Goal: Book appointment/travel/reservation

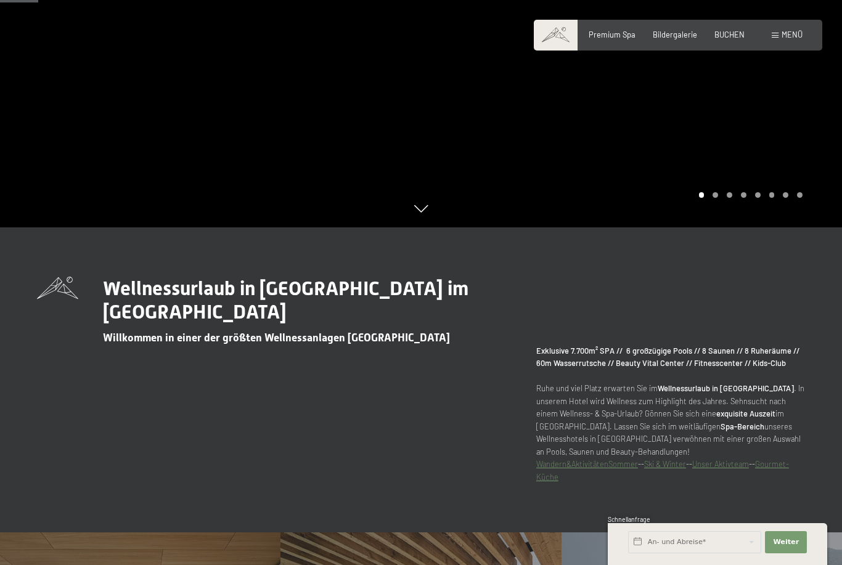
click at [618, 34] on span "Premium Spa" at bounding box center [612, 35] width 47 height 10
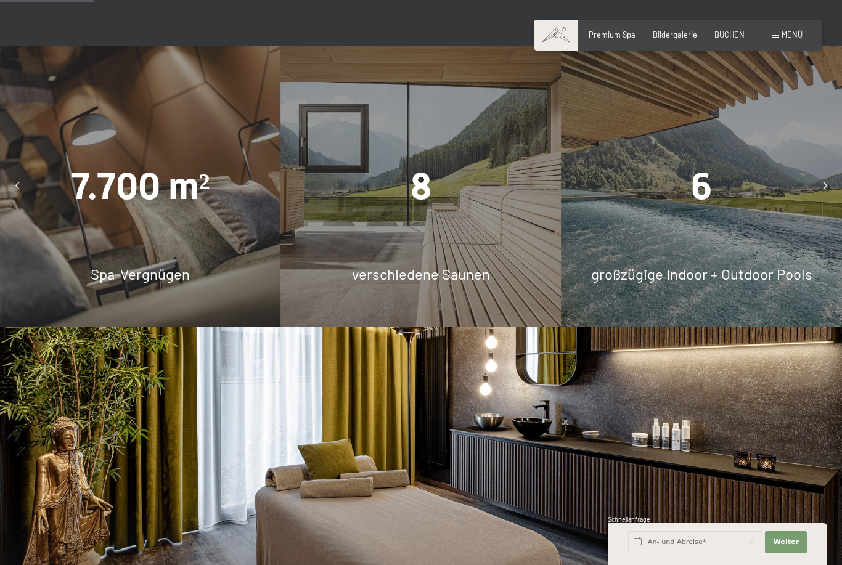
scroll to position [833, 0]
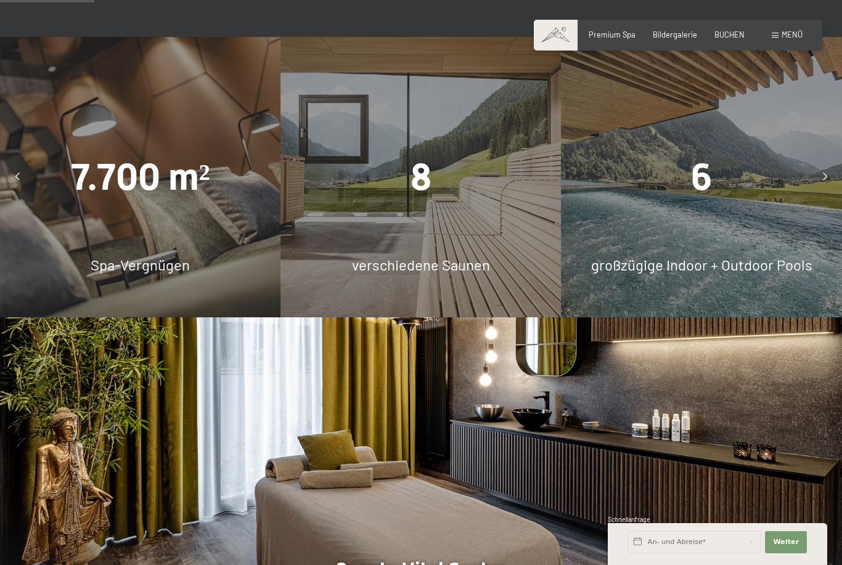
click at [733, 263] on div "6 großzügige Indoor + Outdoor Pools" at bounding box center [701, 177] width 280 height 280
click at [817, 190] on div at bounding box center [824, 177] width 25 height 25
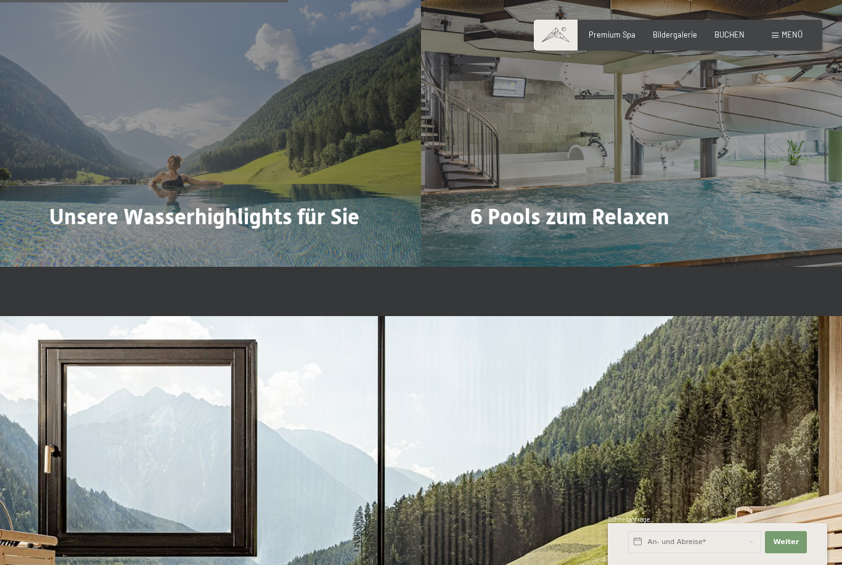
scroll to position [2554, 0]
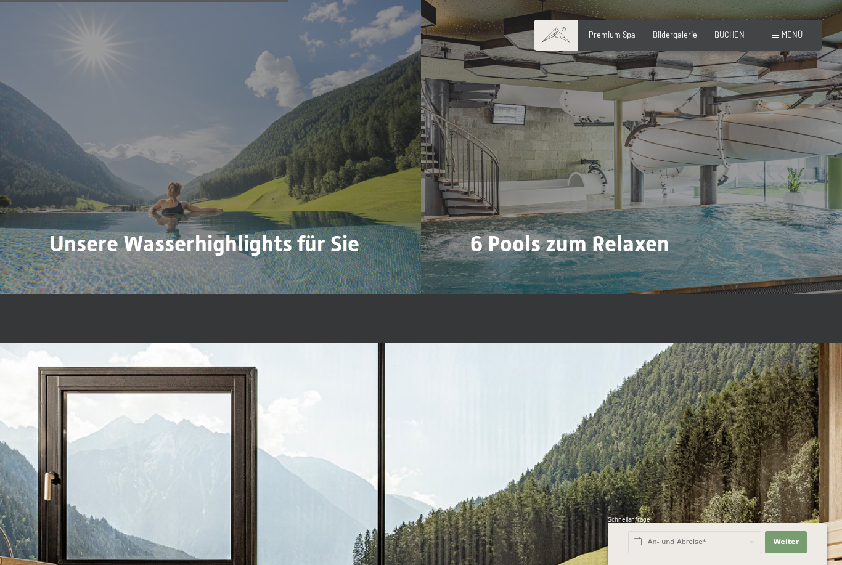
click at [91, 280] on span "Mehr dazu" at bounding box center [74, 277] width 41 height 11
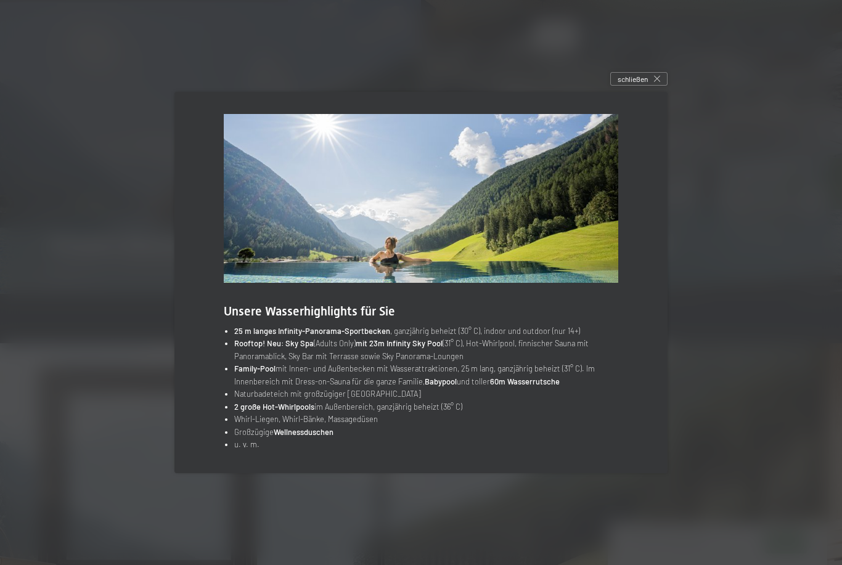
click at [650, 86] on div "schließen" at bounding box center [638, 79] width 57 height 14
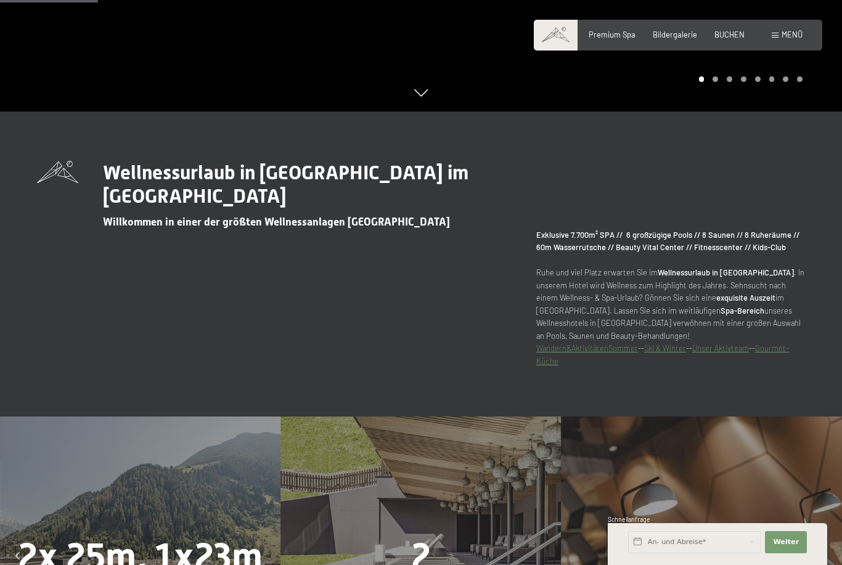
scroll to position [0, 0]
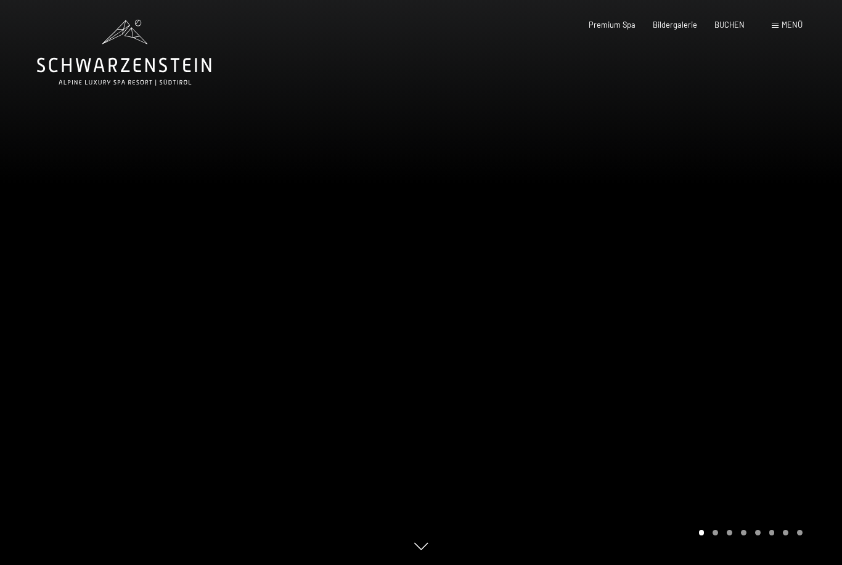
click at [728, 29] on div "Premium Spa Bildergalerie BUCHEN" at bounding box center [657, 25] width 208 height 11
click at [726, 27] on span "BUCHEN" at bounding box center [729, 25] width 30 height 10
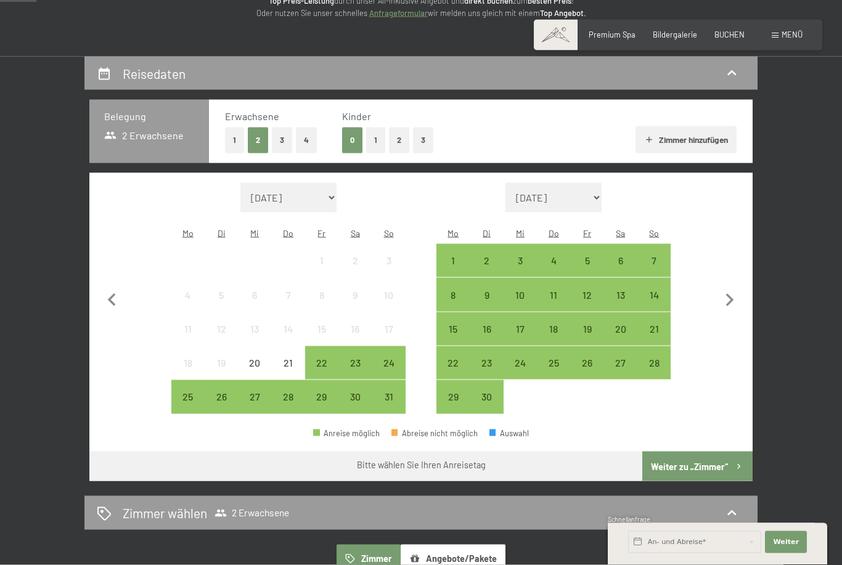
scroll to position [181, 0]
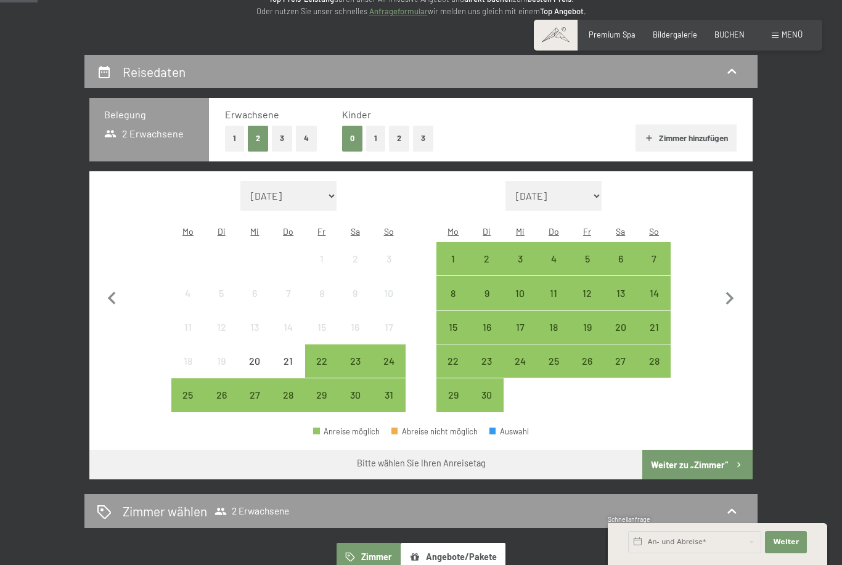
click at [296, 356] on div "21" at bounding box center [288, 371] width 31 height 31
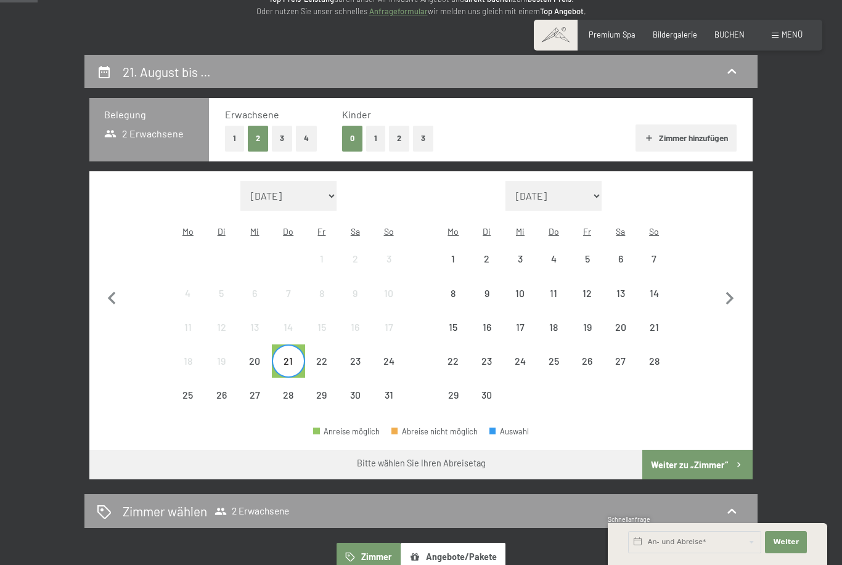
click at [395, 356] on div "24" at bounding box center [388, 371] width 31 height 31
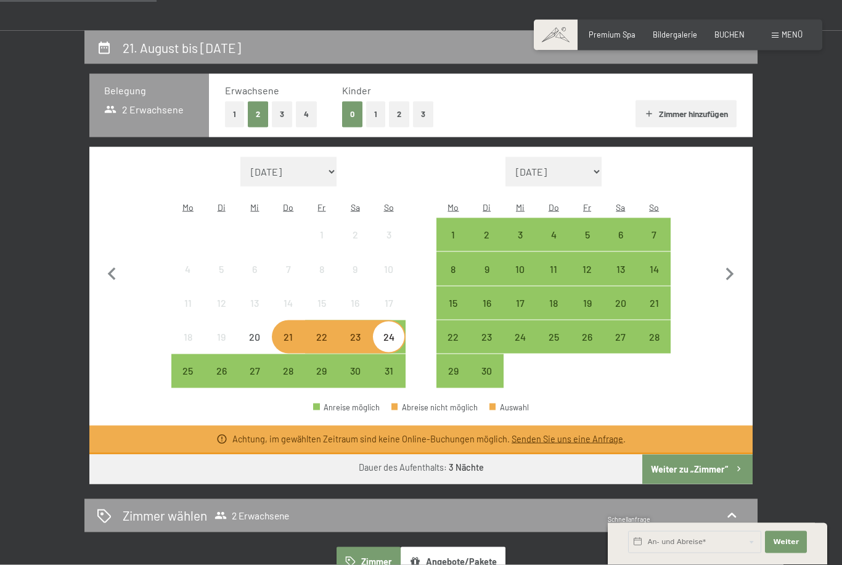
scroll to position [211, 0]
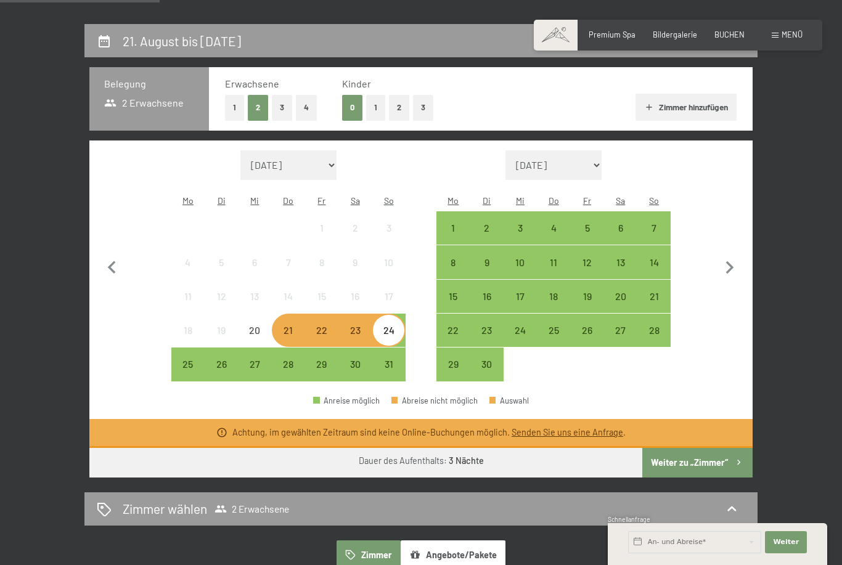
click at [327, 325] on div "22" at bounding box center [321, 340] width 31 height 31
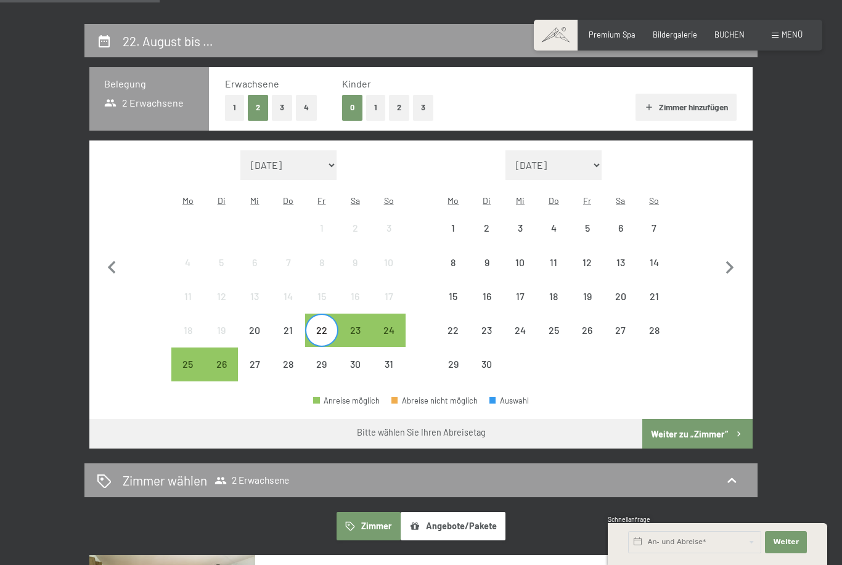
click at [701, 421] on button "Weiter zu „Zimmer“" at bounding box center [697, 434] width 110 height 30
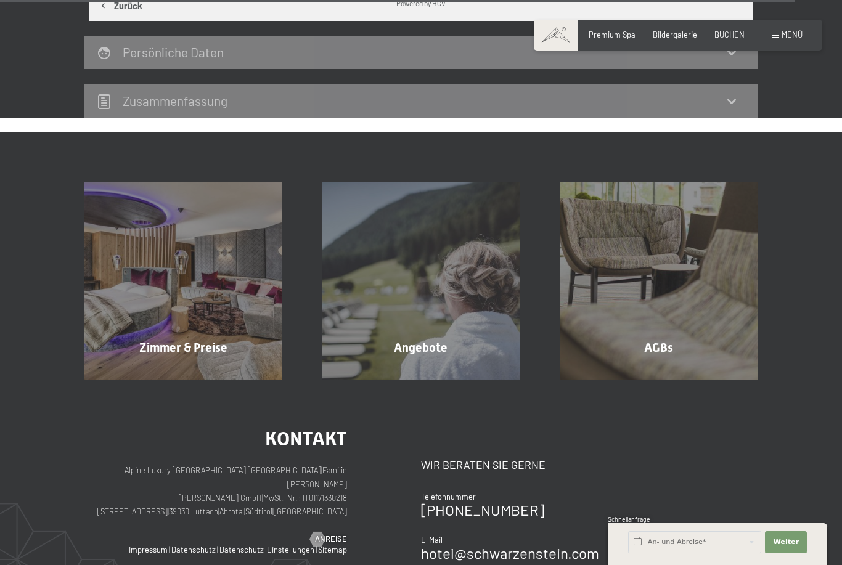
scroll to position [3457, 0]
click at [438, 276] on div "Angebote Mehr erfahren" at bounding box center [420, 281] width 237 height 198
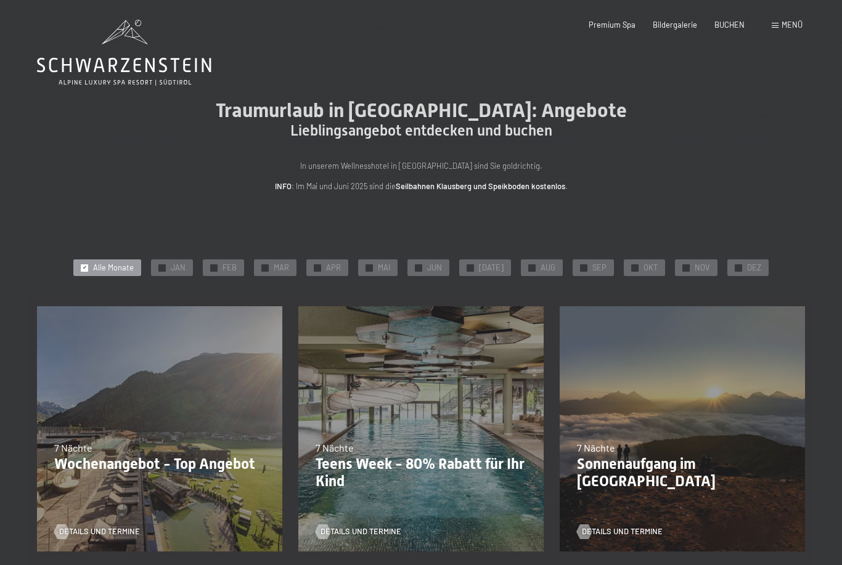
click at [732, 22] on span "BUCHEN" at bounding box center [729, 25] width 30 height 10
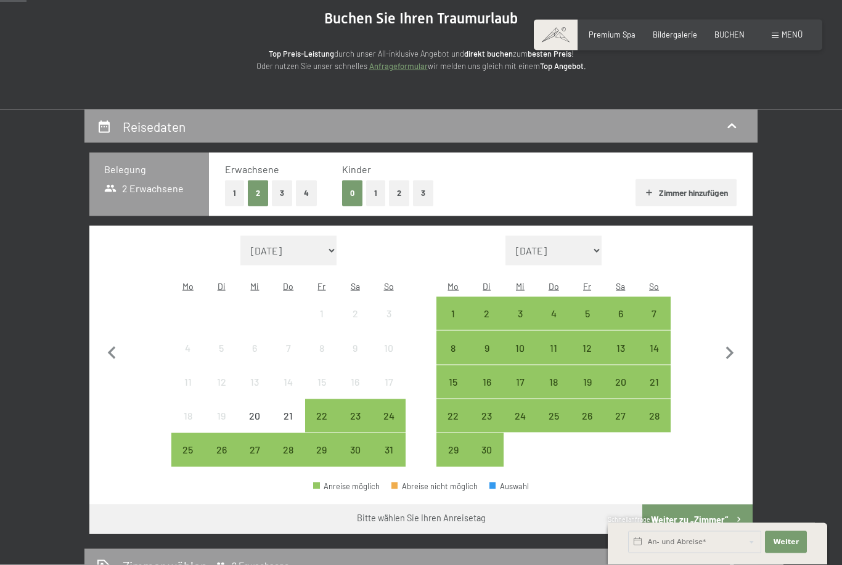
scroll to position [126, 0]
click at [285, 411] on div "21" at bounding box center [288, 425] width 31 height 31
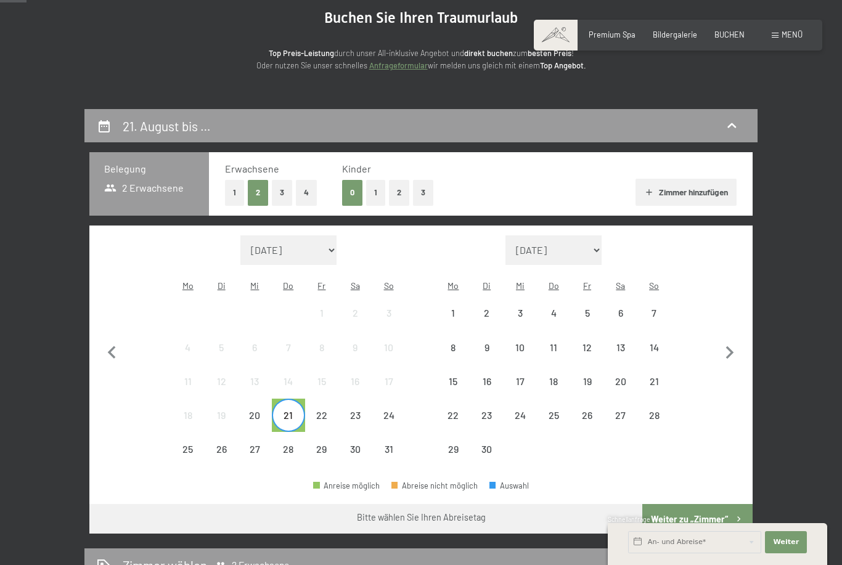
click at [389, 410] on div "24" at bounding box center [388, 425] width 31 height 31
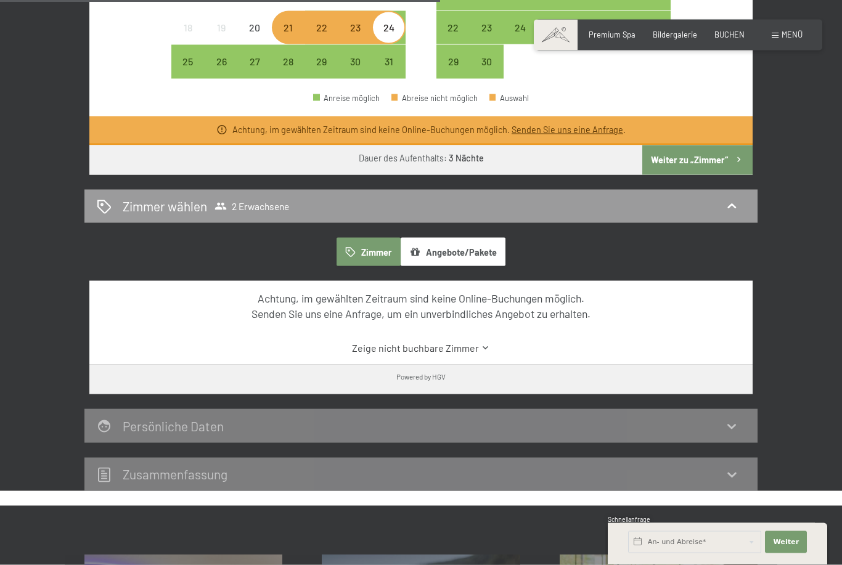
scroll to position [619, 0]
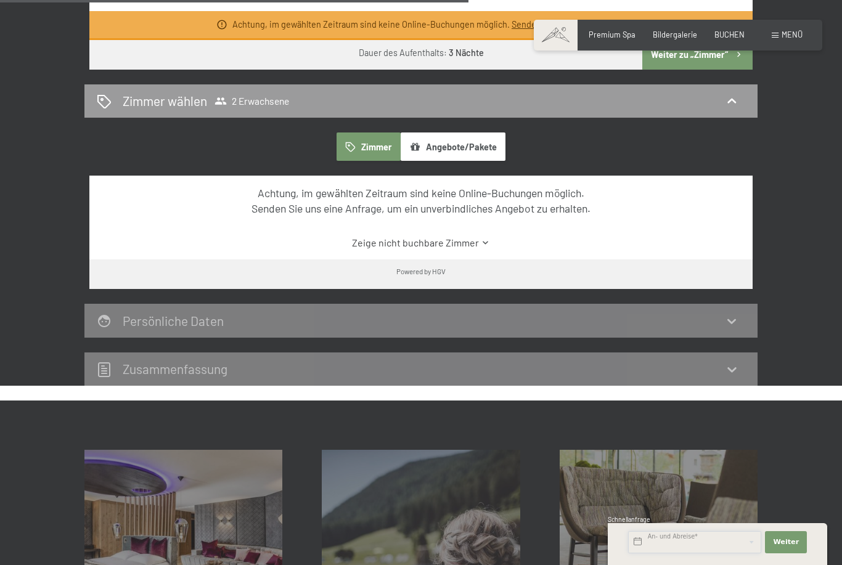
click at [694, 553] on input "text" at bounding box center [694, 542] width 133 height 22
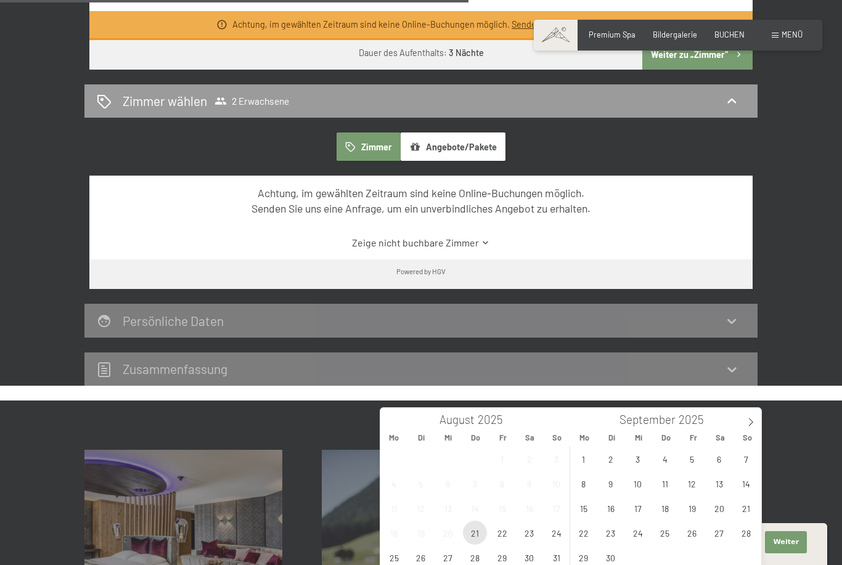
click at [479, 528] on span "21" at bounding box center [475, 533] width 24 height 24
click at [558, 538] on span "24" at bounding box center [556, 533] width 24 height 24
type input "Do. 21.08.2025 - So. 24.08.2025"
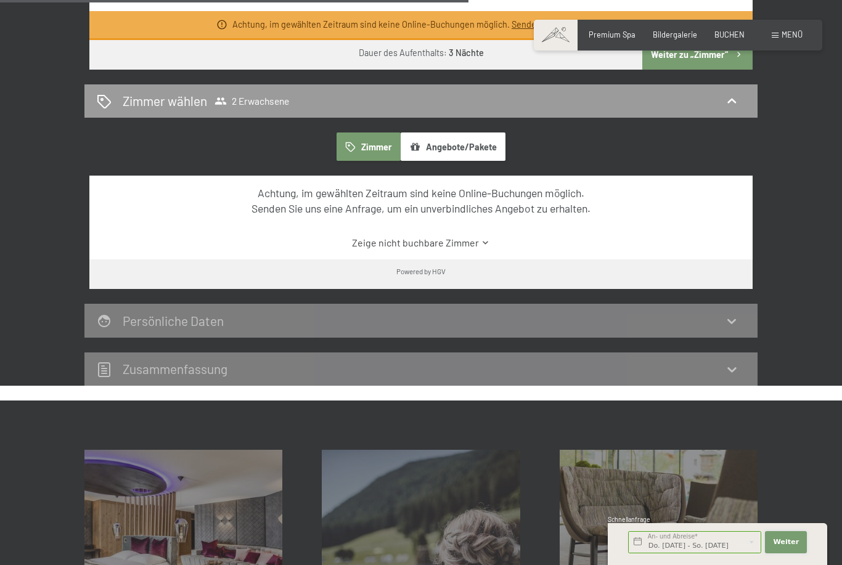
click at [797, 547] on span "Weiter" at bounding box center [786, 542] width 26 height 10
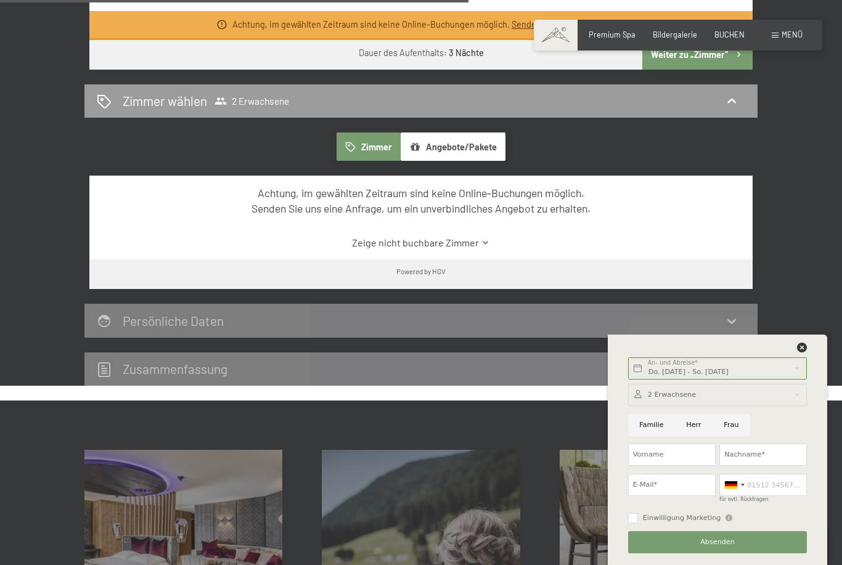
click at [698, 436] on input "Herr" at bounding box center [694, 425] width 38 height 22
radio input "true"
click at [674, 466] on input "Vorname" at bounding box center [672, 455] width 88 height 22
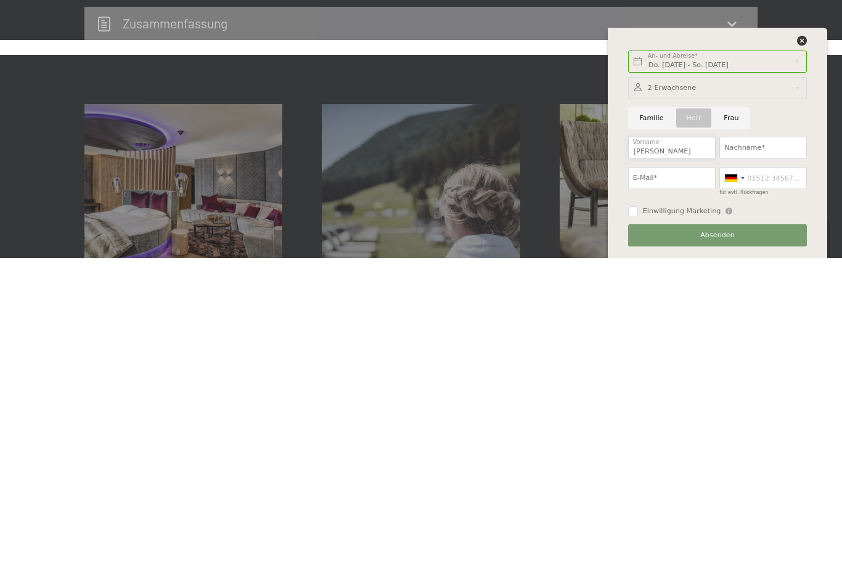
type input "Julian"
click at [747, 444] on input "Nachname*" at bounding box center [763, 455] width 88 height 22
type input "N"
type input "Berger"
click at [669, 474] on input "E-Mail*" at bounding box center [672, 485] width 88 height 22
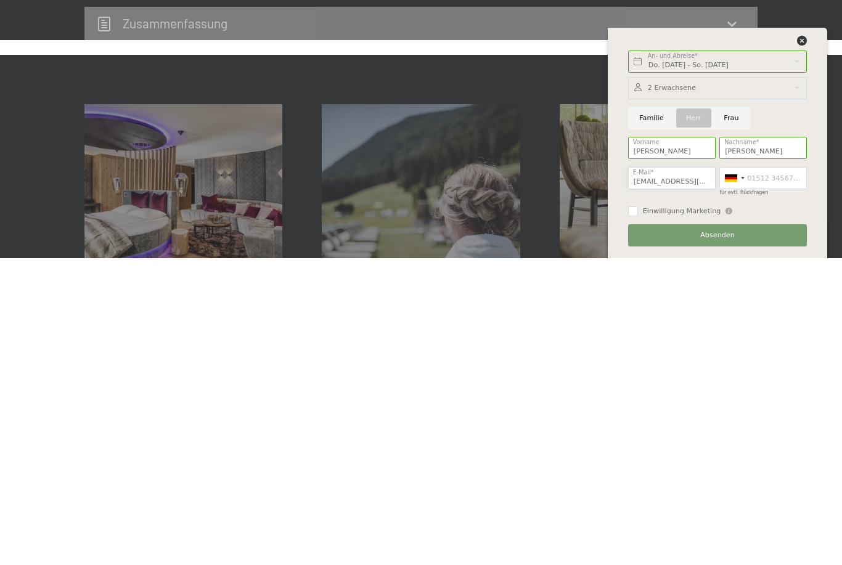
type input "Julianberger44@gmail.com"
click at [762, 474] on input "für evtl. Rückfragen" at bounding box center [763, 485] width 88 height 22
click at [726, 475] on div at bounding box center [734, 485] width 28 height 21
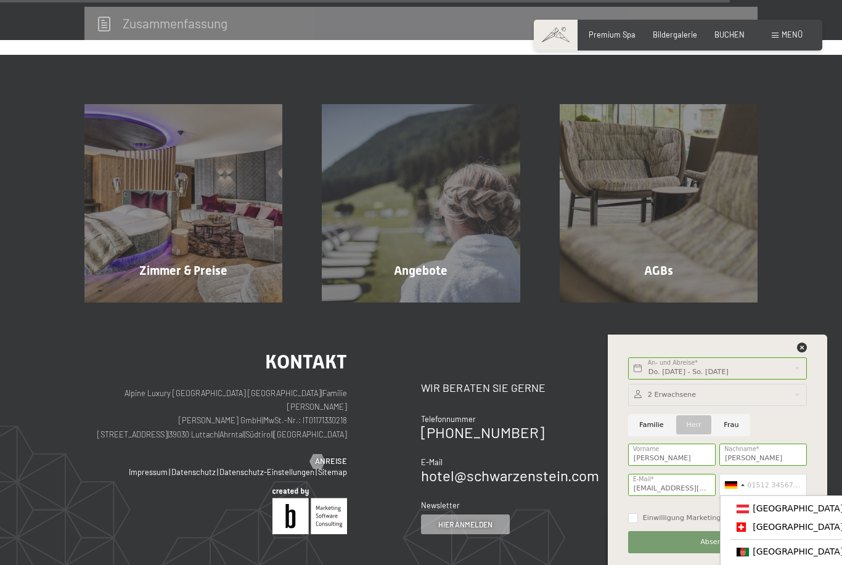
scroll to position [35, 0]
click at [791, 511] on span "[GEOGRAPHIC_DATA] ([GEOGRAPHIC_DATA])" at bounding box center [847, 507] width 191 height 10
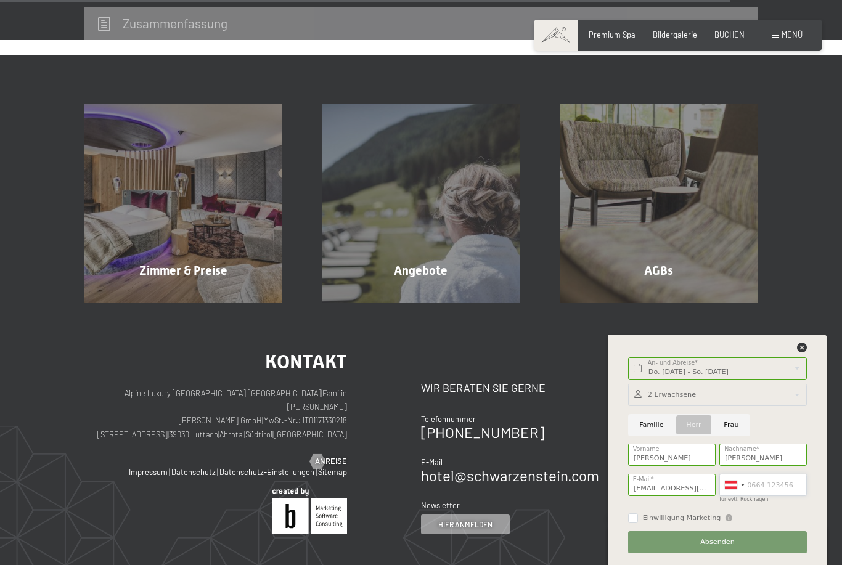
scroll to position [1074, 0]
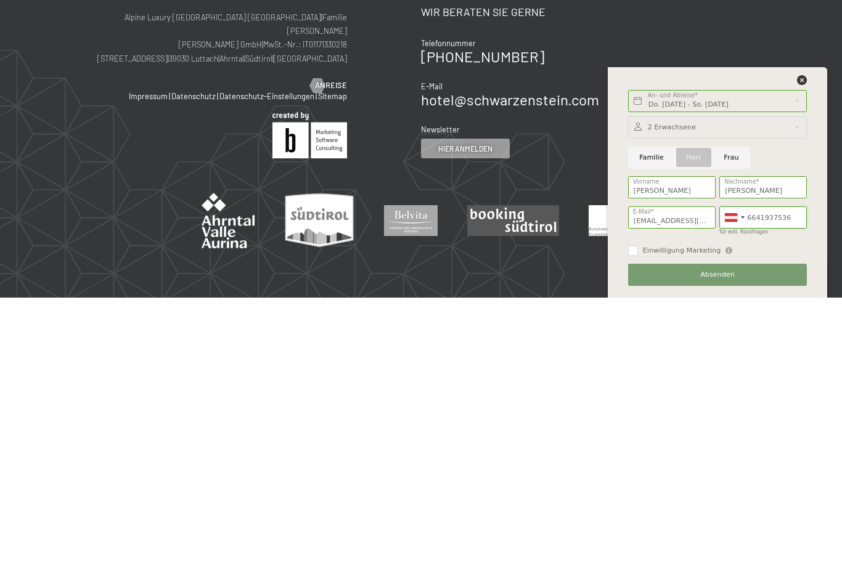
type input "6641937536"
click at [739, 531] on button "Absenden" at bounding box center [717, 542] width 179 height 22
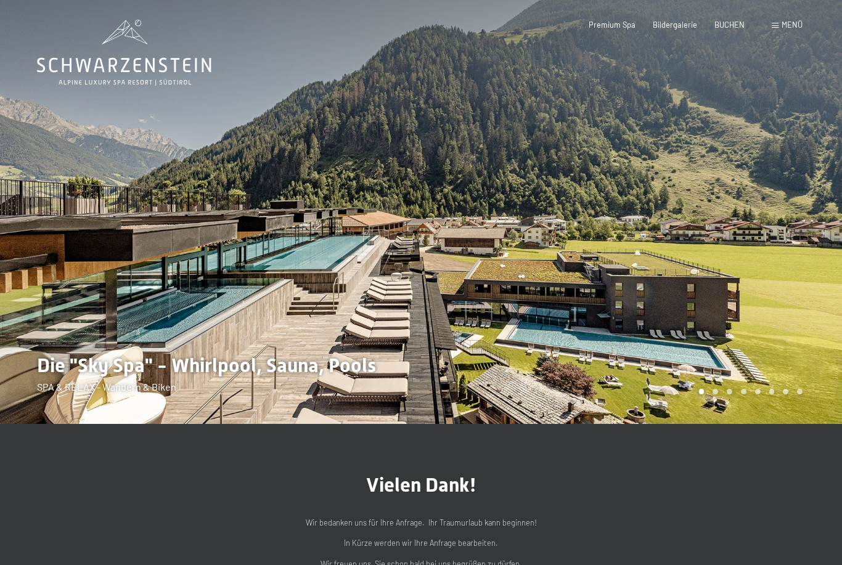
click at [782, 28] on span "Menü" at bounding box center [791, 25] width 21 height 10
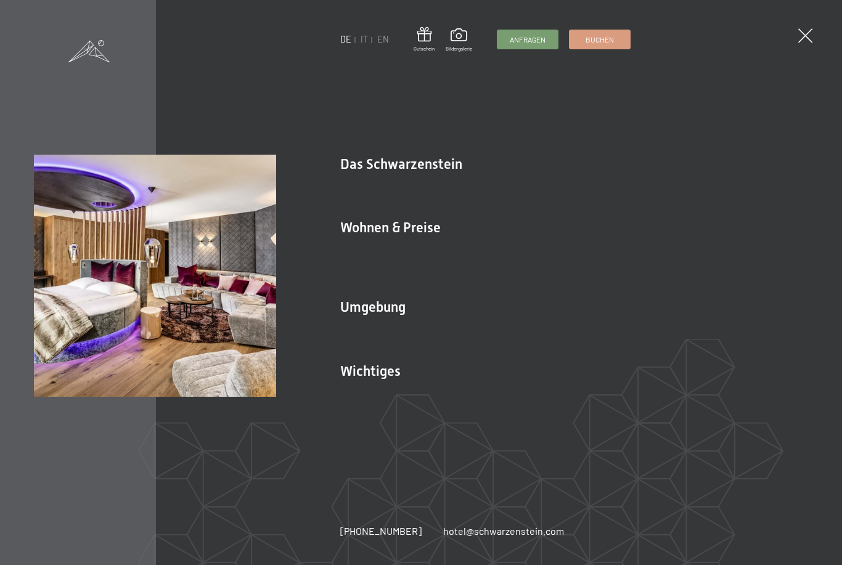
click at [110, 42] on img at bounding box center [152, 152] width 304 height 304
click at [795, 43] on div "DE IT EN Gutschein Bildergalerie Anfragen Buchen DE IT EN Das Schwarzenstein Ne…" at bounding box center [421, 282] width 842 height 565
click at [810, 38] on span at bounding box center [805, 35] width 14 height 14
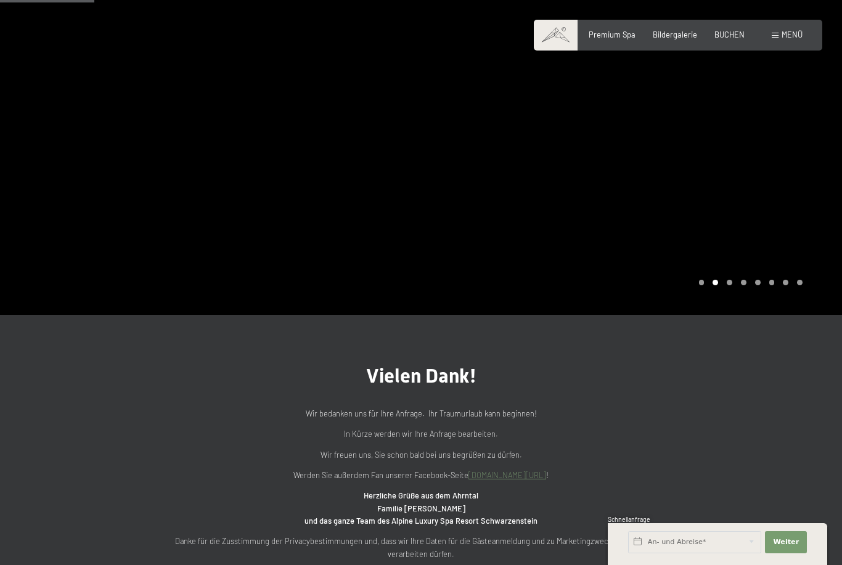
scroll to position [108, 0]
